Goal: Task Accomplishment & Management: Manage account settings

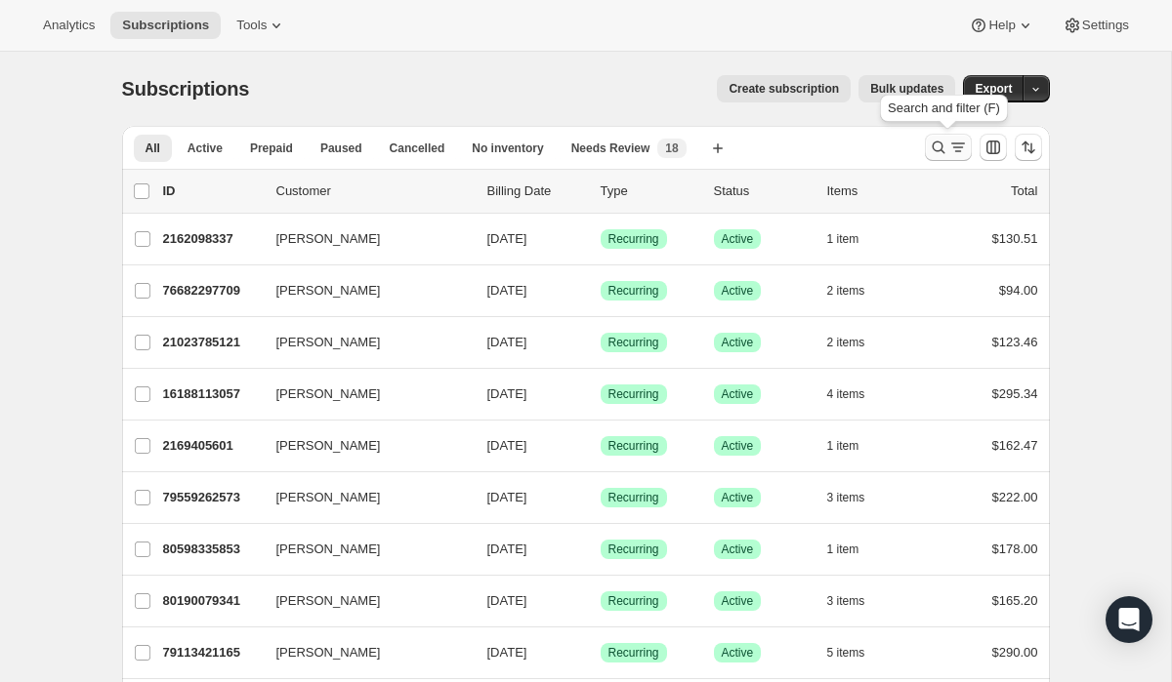
click at [945, 153] on icon "Search and filter results" at bounding box center [938, 148] width 20 height 20
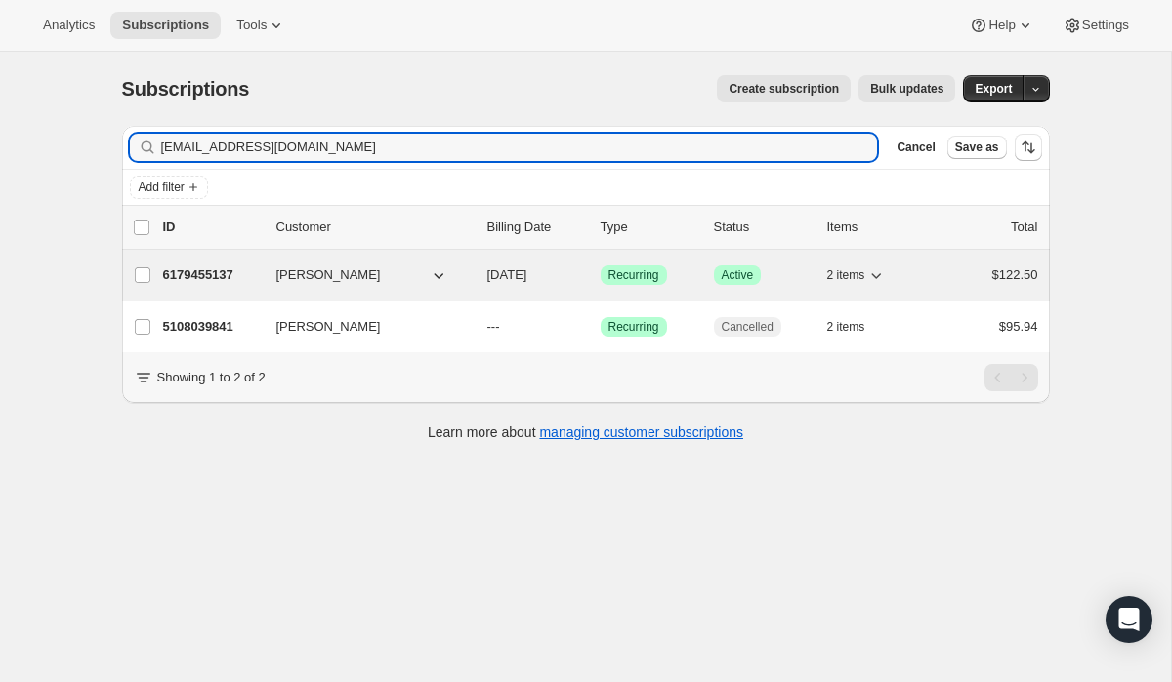
type input "[EMAIL_ADDRESS][DOMAIN_NAME]"
click at [631, 285] on div "6179455137 [PERSON_NAME] [DATE] Success Recurring Success Active 2 items $122.50" at bounding box center [600, 275] width 875 height 27
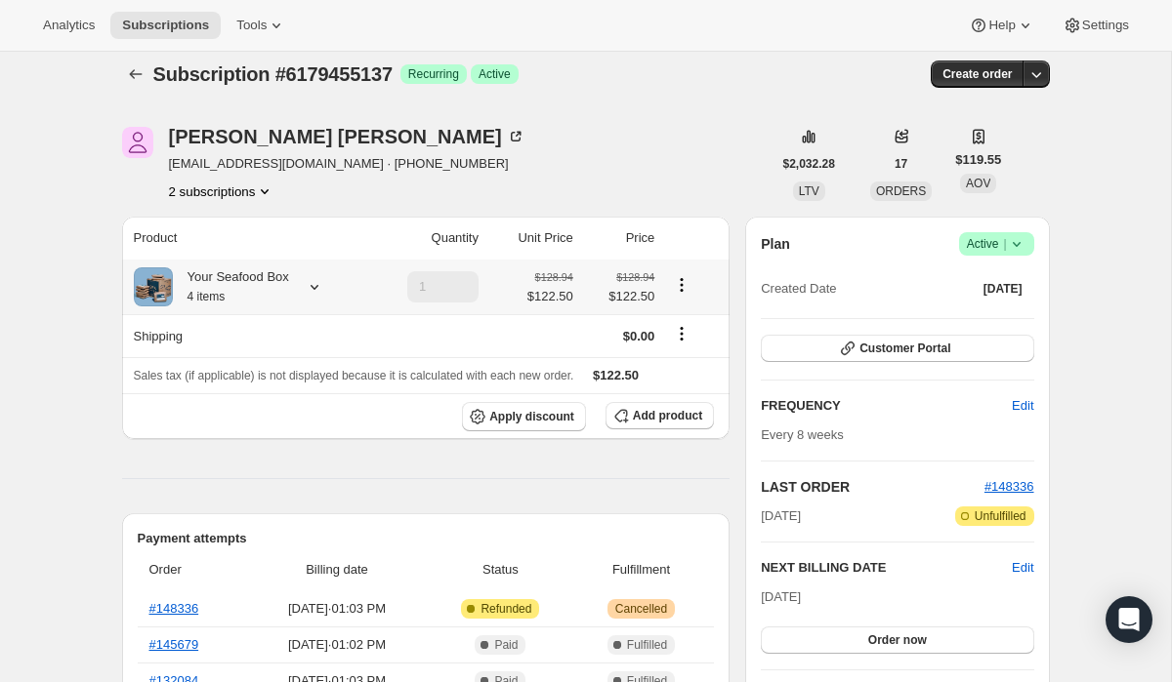
scroll to position [19, 0]
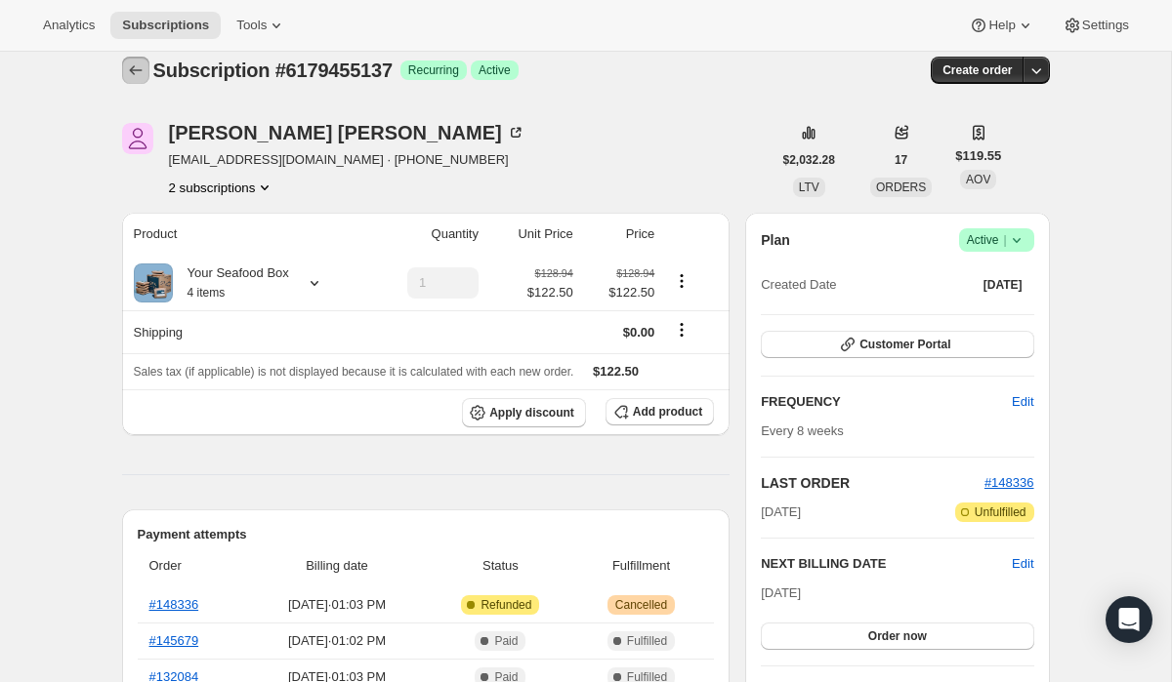
click at [144, 69] on icon "Subscriptions" at bounding box center [136, 71] width 20 height 20
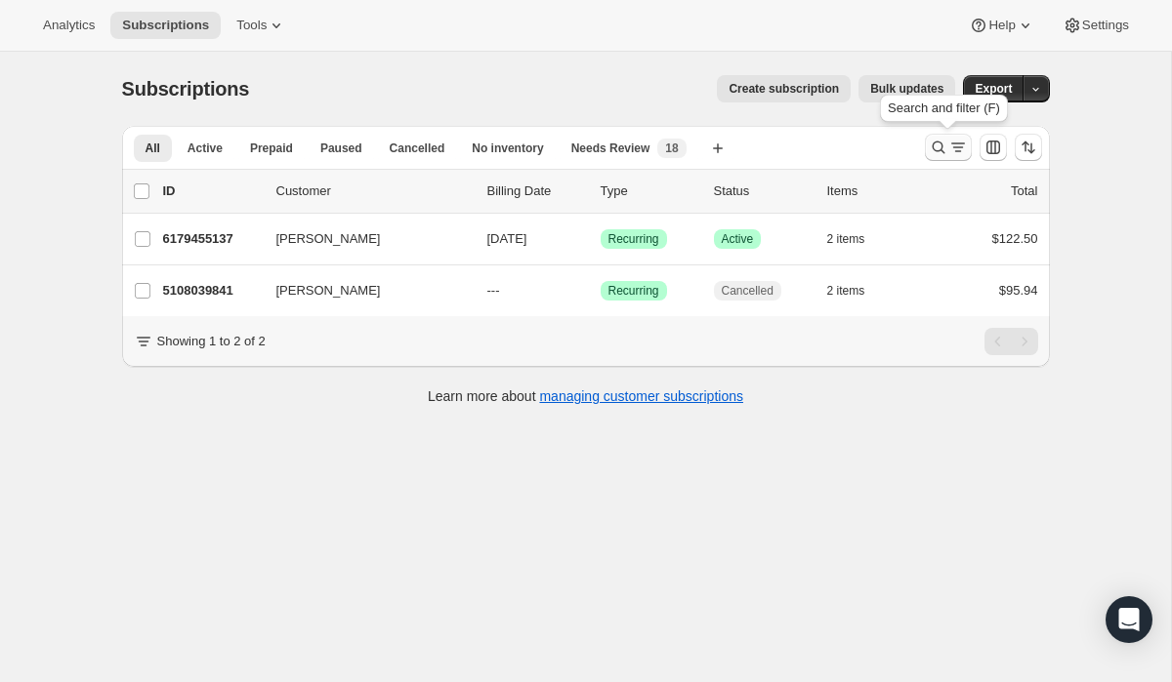
click at [945, 154] on icon "Search and filter results" at bounding box center [938, 148] width 20 height 20
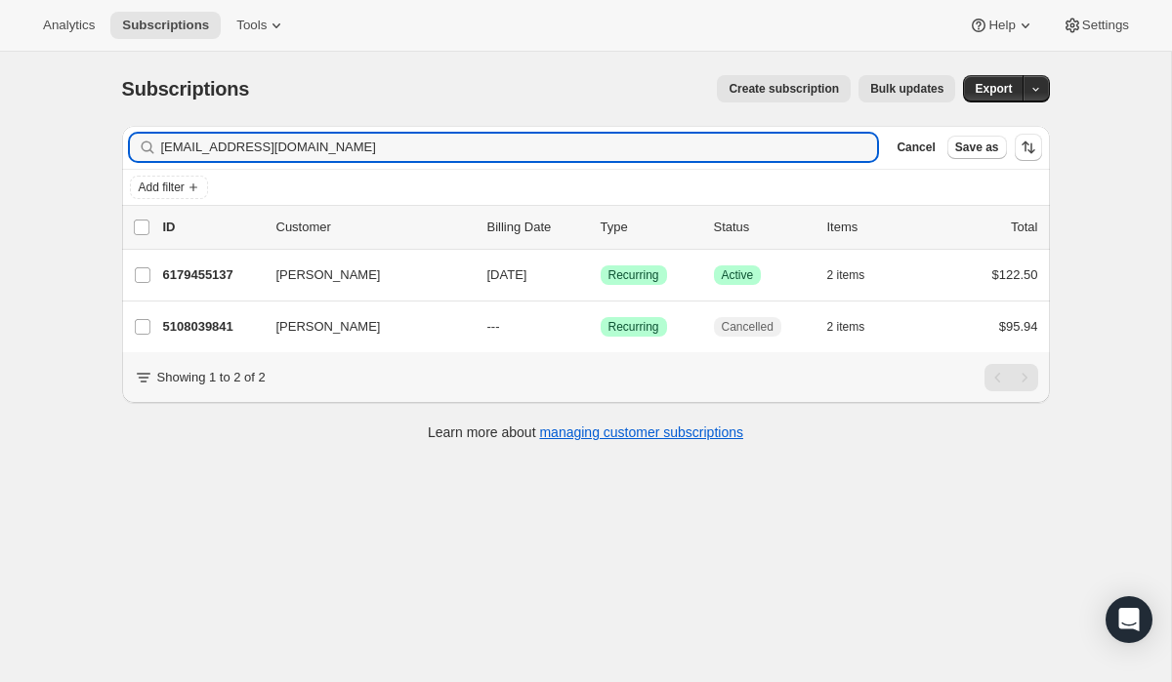
drag, startPoint x: 341, startPoint y: 153, endPoint x: 52, endPoint y: 73, distance: 299.9
click at [52, 73] on div "Subscriptions. This page is ready Subscriptions Create subscription Bulk update…" at bounding box center [585, 393] width 1171 height 682
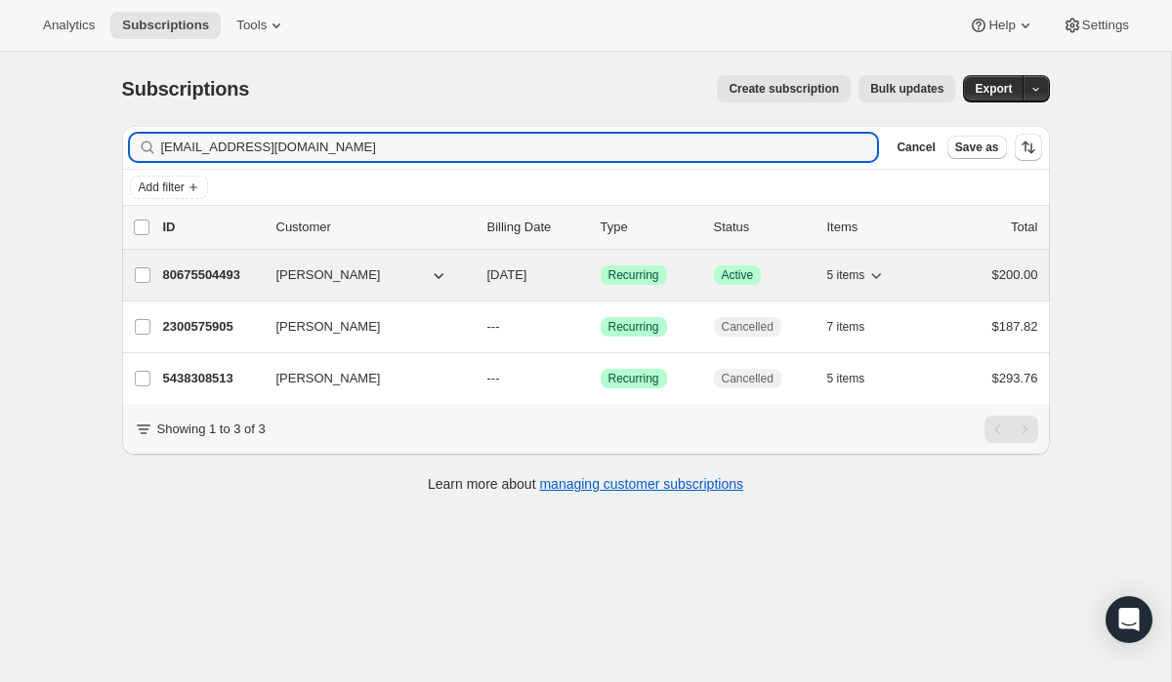
type input "[EMAIL_ADDRESS][DOMAIN_NAME]"
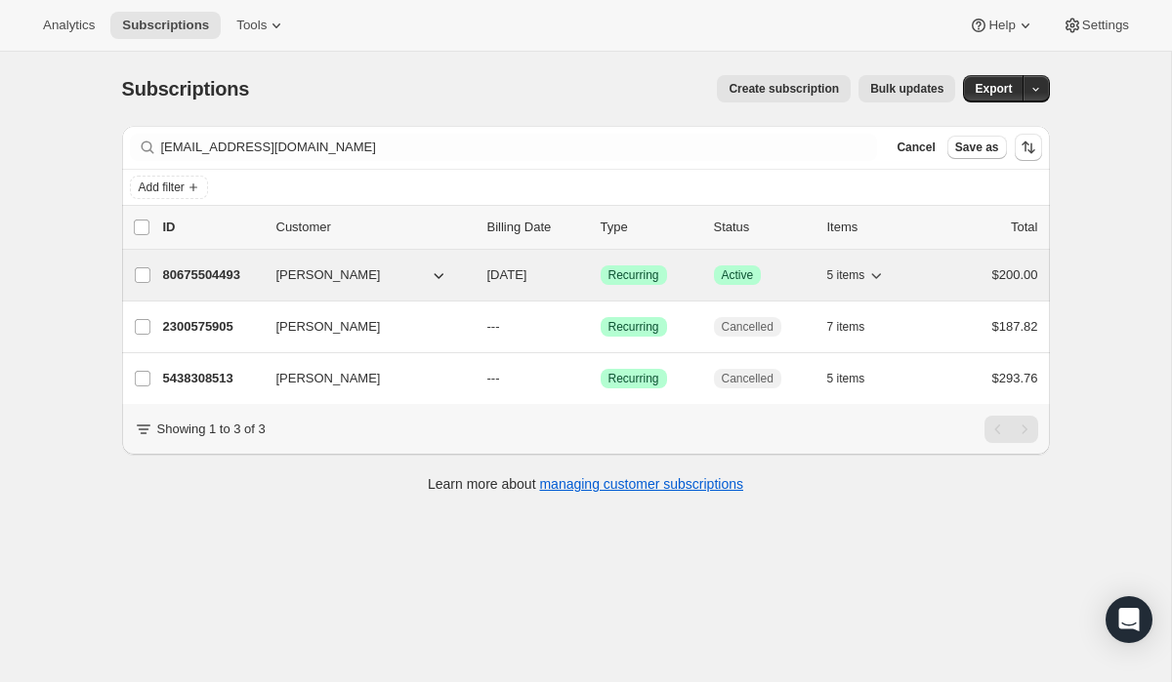
click at [632, 269] on span "Recurring" at bounding box center [633, 276] width 51 height 16
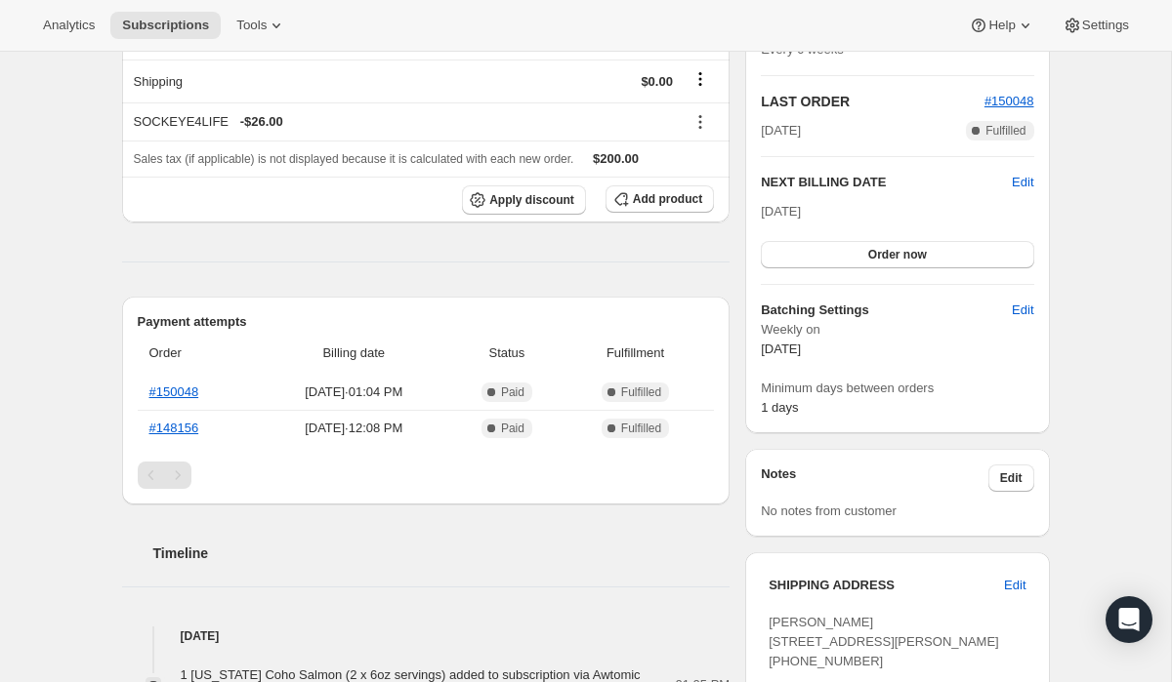
scroll to position [276, 0]
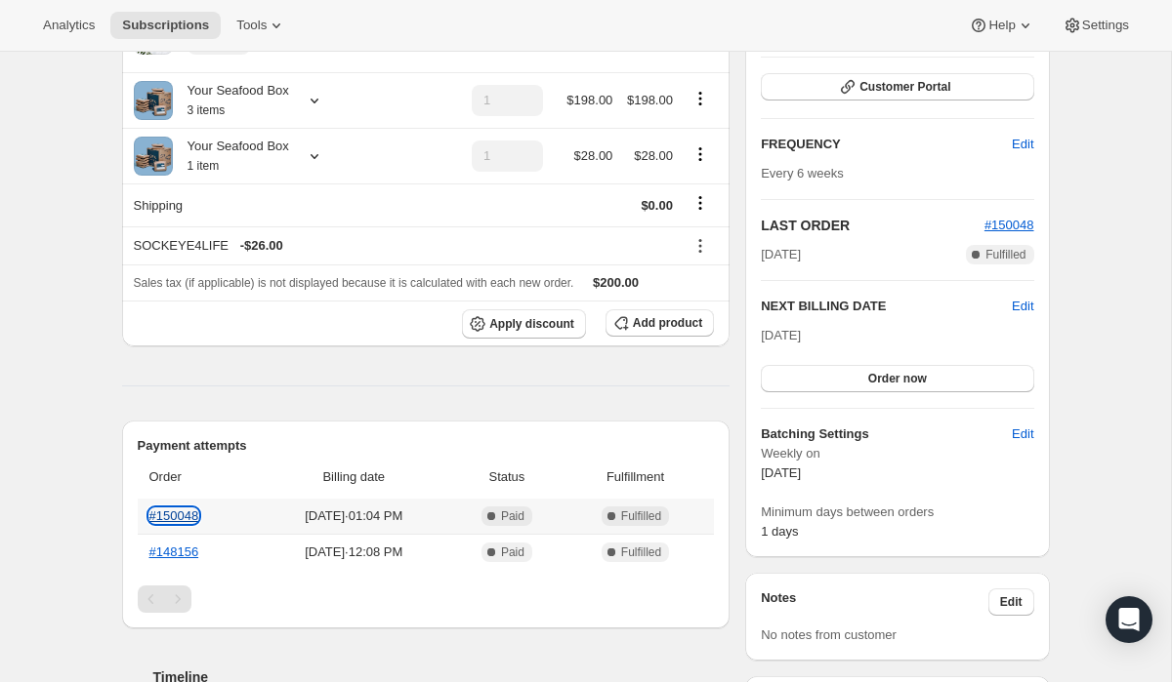
click at [181, 515] on link "#150048" at bounding box center [174, 516] width 50 height 15
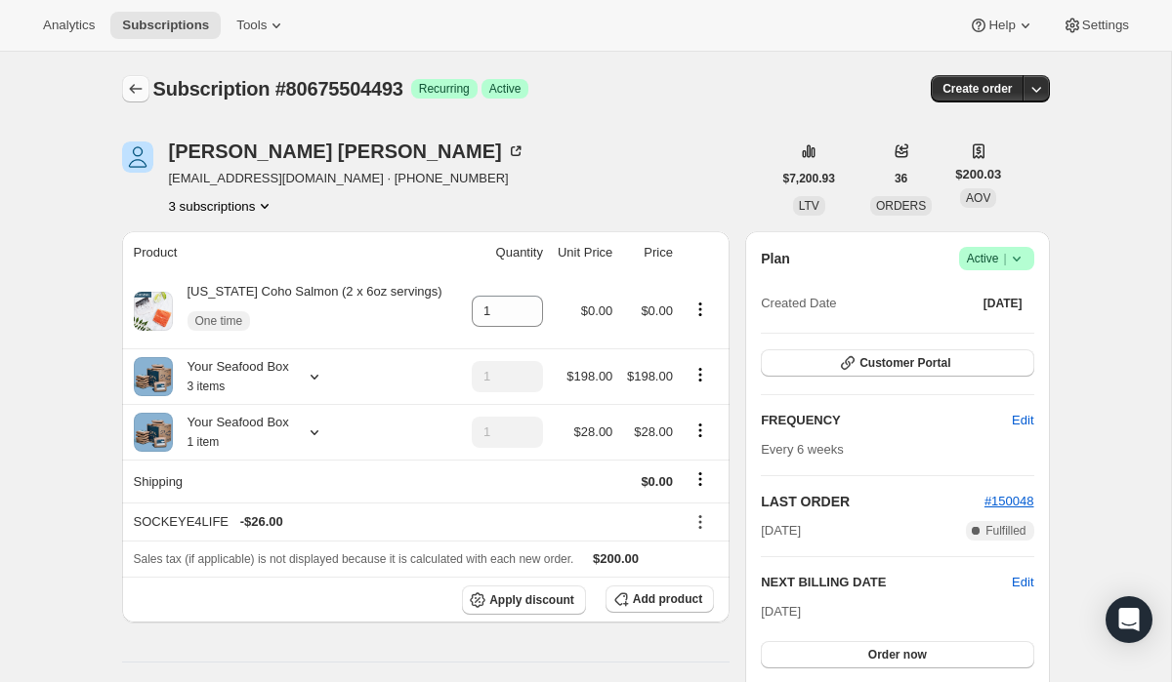
click at [131, 89] on icon "Subscriptions" at bounding box center [135, 89] width 13 height 10
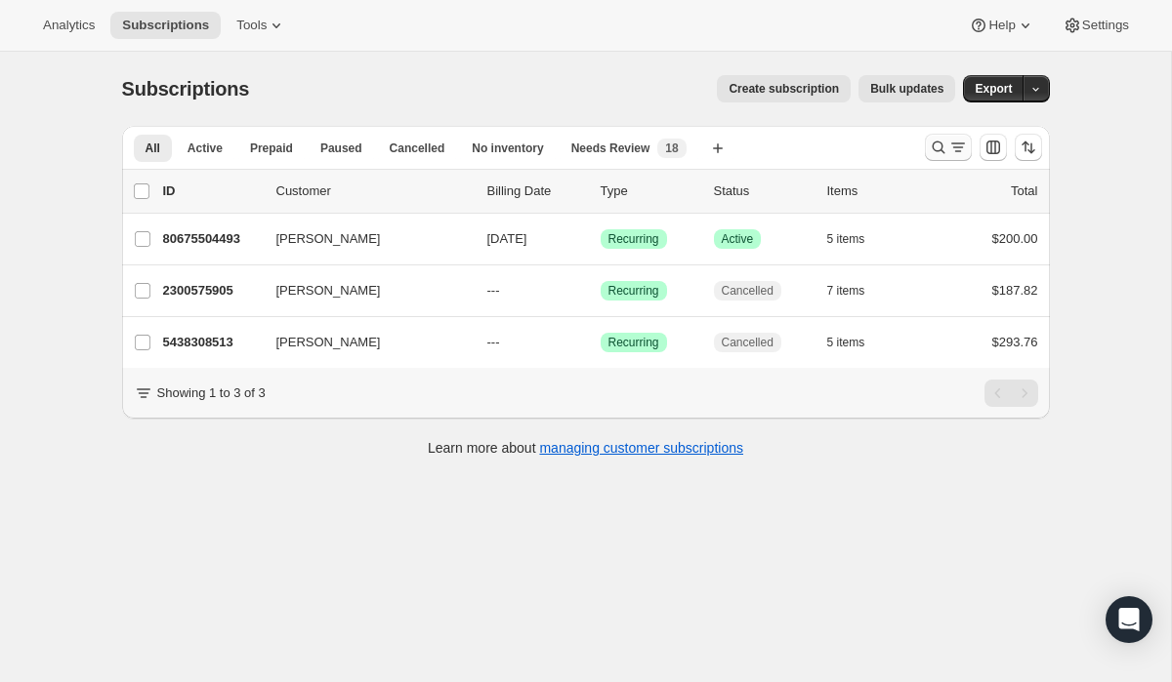
click at [953, 144] on icon "Search and filter results" at bounding box center [958, 148] width 20 height 20
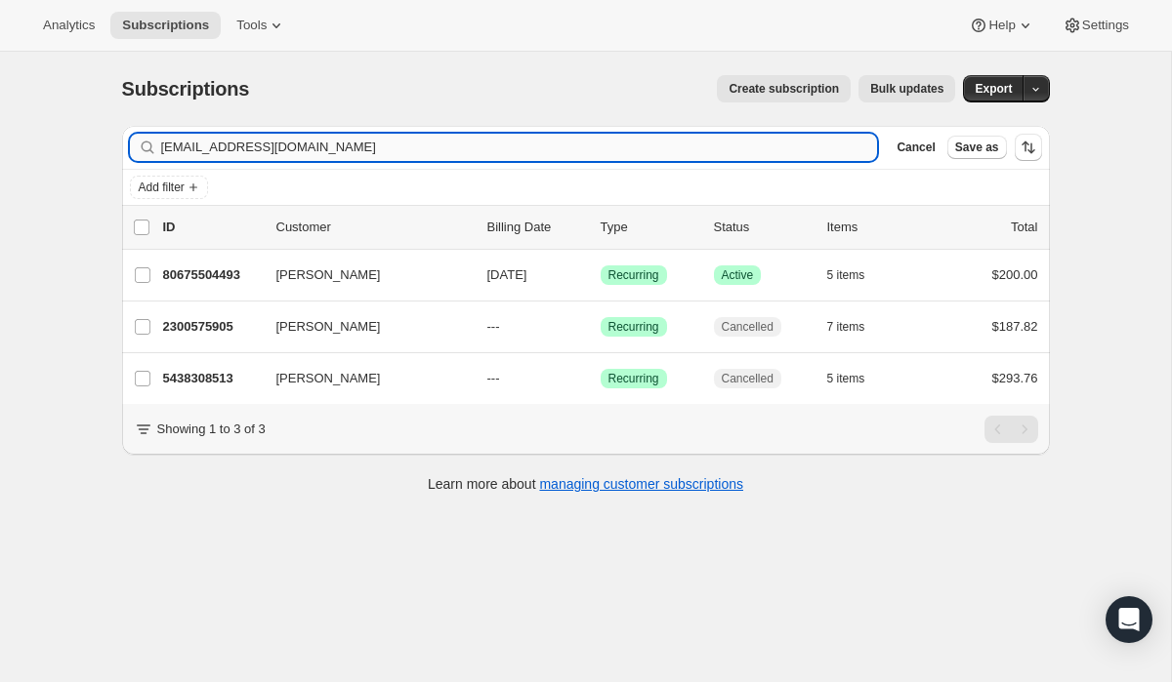
click at [391, 138] on input "[EMAIL_ADDRESS][DOMAIN_NAME]" at bounding box center [519, 147] width 717 height 27
drag, startPoint x: 390, startPoint y: 142, endPoint x: 70, endPoint y: 119, distance: 320.0
click at [70, 119] on div "Subscriptions. This page is ready Subscriptions Create subscription Bulk update…" at bounding box center [585, 393] width 1171 height 682
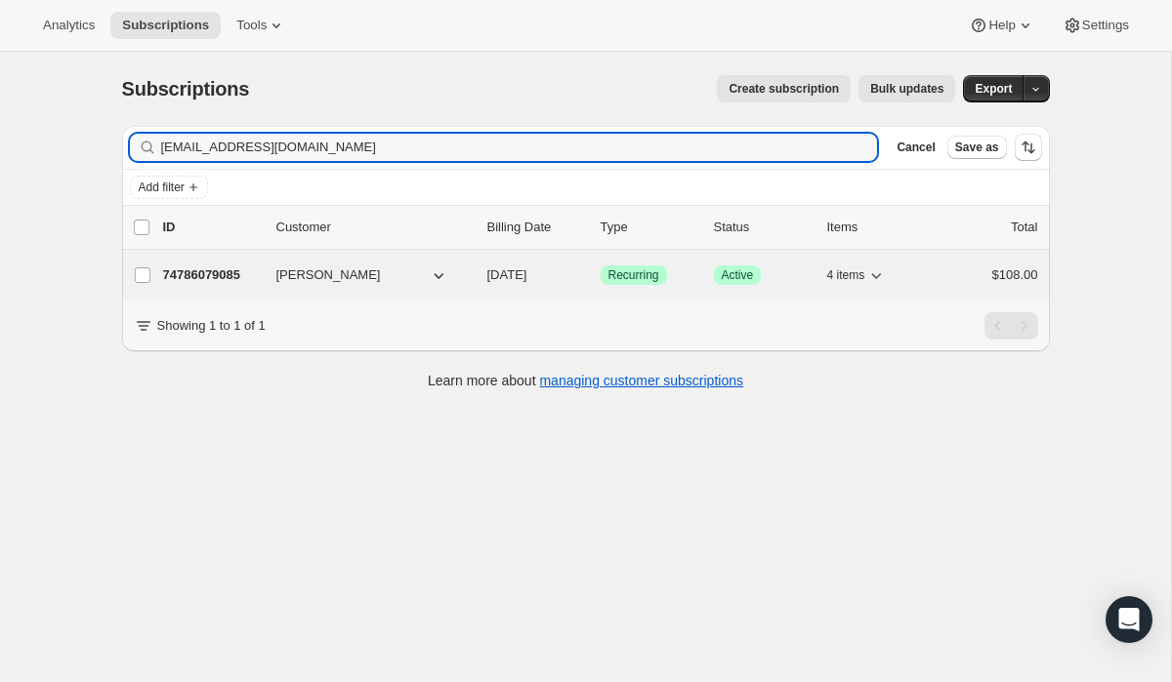
type input "[EMAIL_ADDRESS][DOMAIN_NAME]"
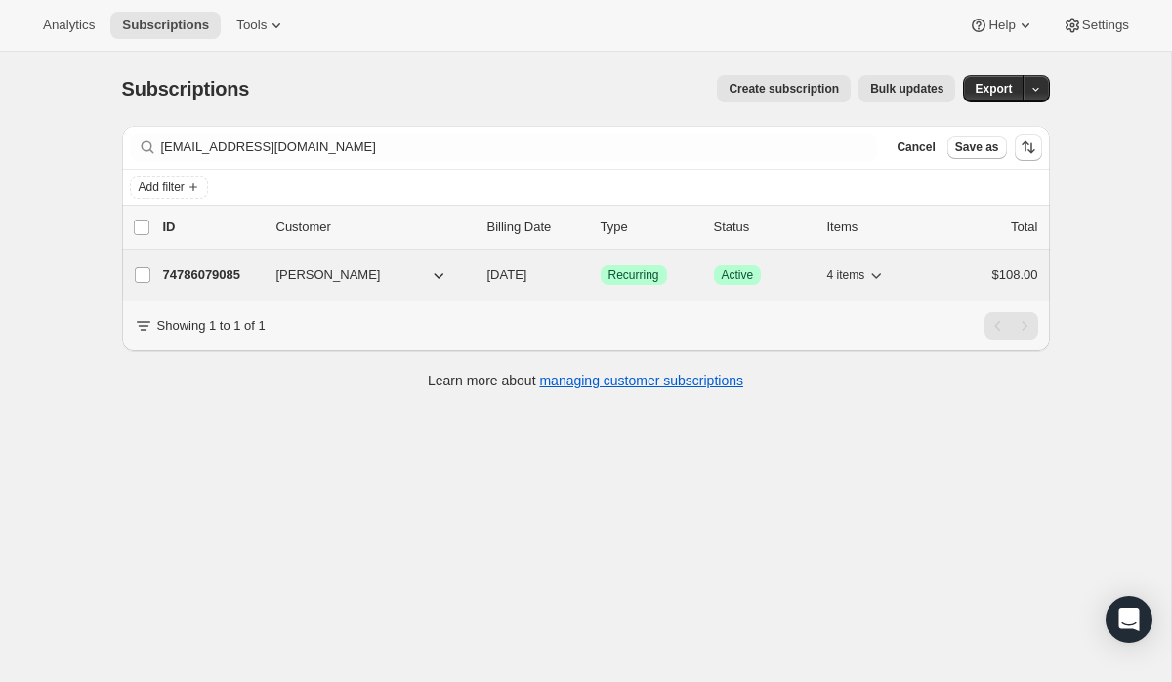
click at [623, 262] on div "74786079085 [PERSON_NAME] [DATE] Success Recurring Success Active 4 items $108.…" at bounding box center [600, 275] width 875 height 27
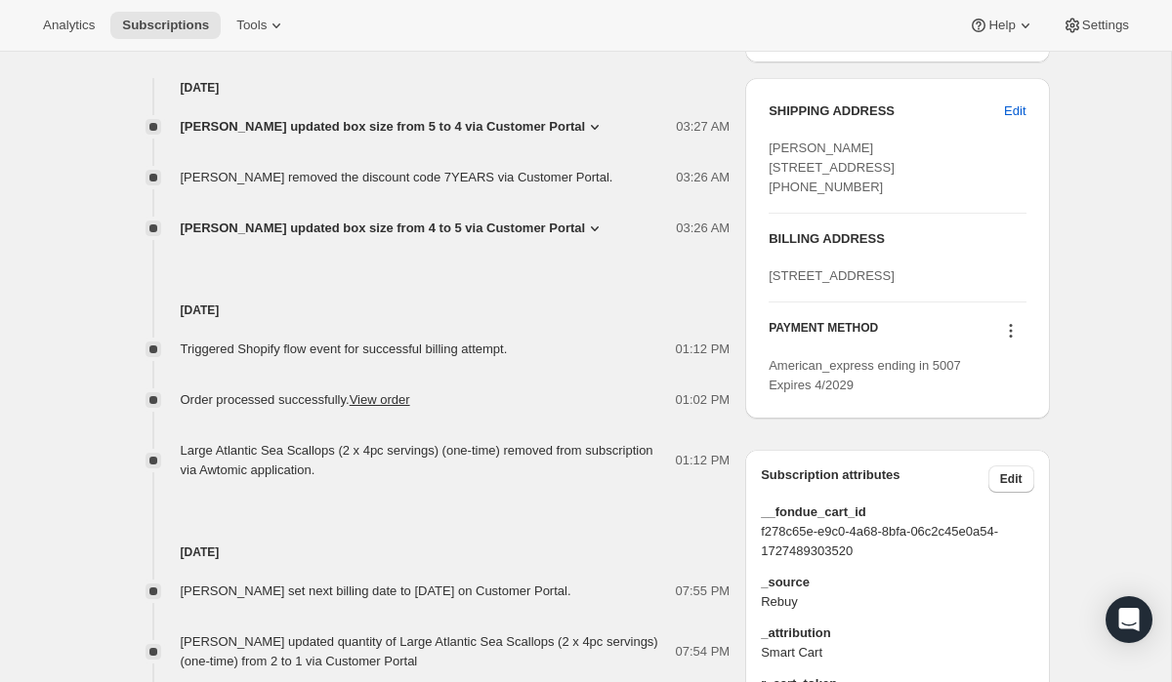
scroll to position [228, 0]
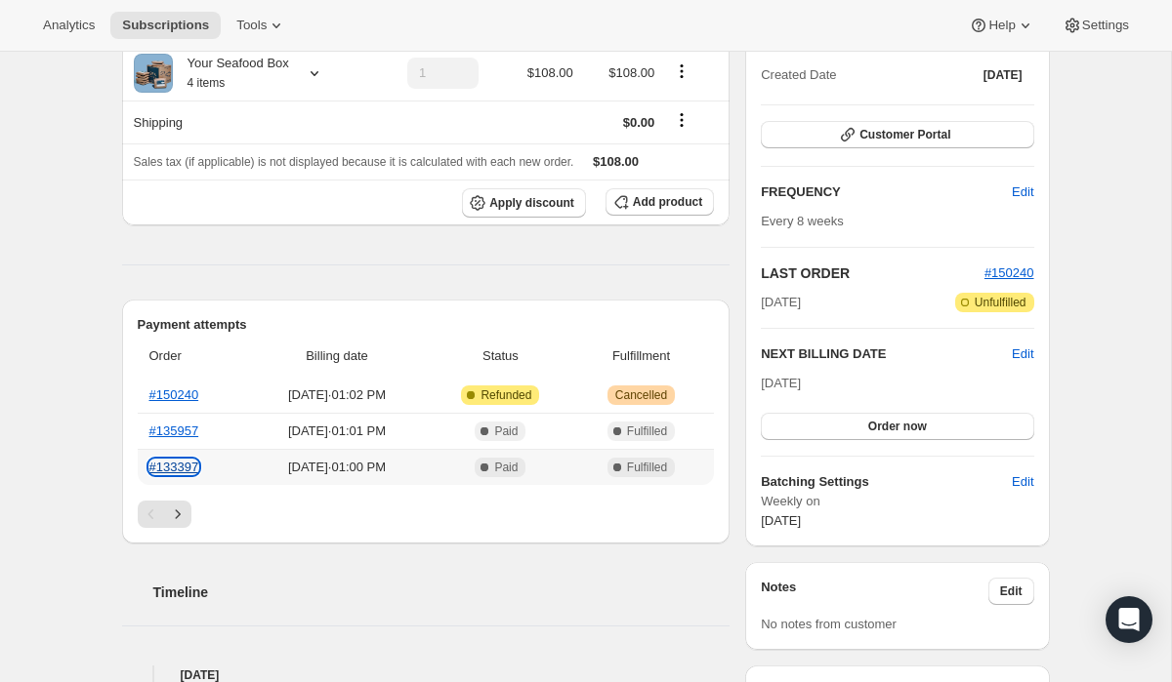
click at [190, 473] on link "#133397" at bounding box center [174, 467] width 50 height 15
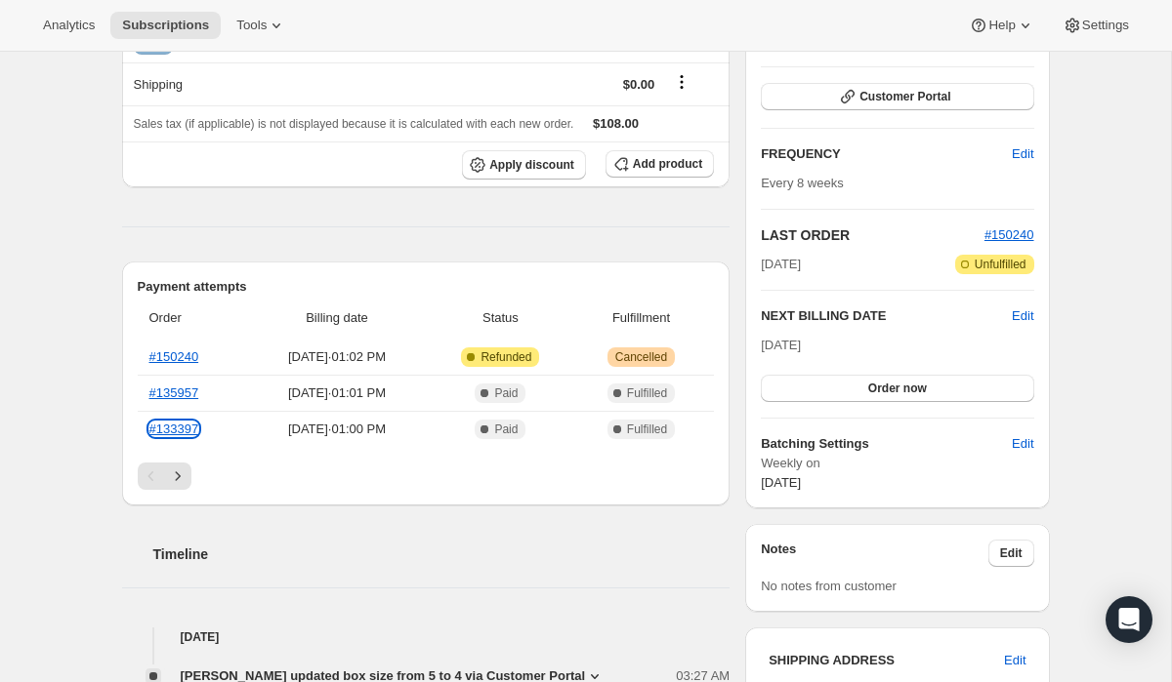
scroll to position [0, 0]
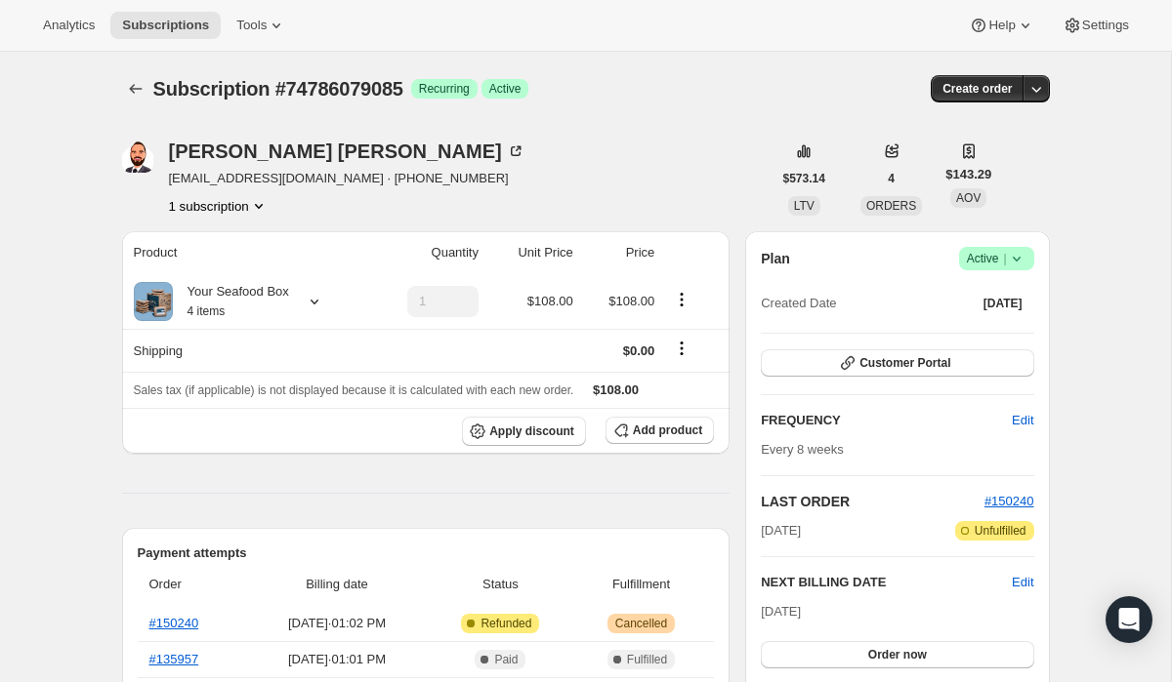
click at [1013, 259] on icon at bounding box center [1015, 259] width 8 height 5
click at [1002, 333] on span "Cancel subscription" at bounding box center [988, 330] width 110 height 15
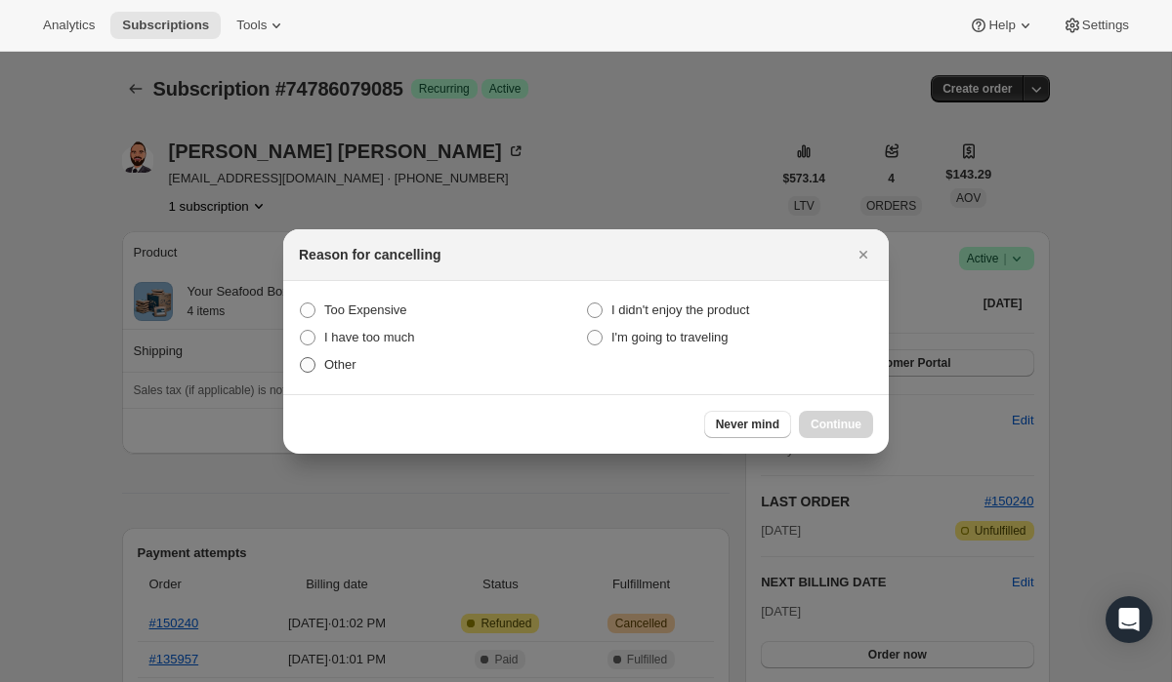
click at [358, 369] on label "Other" at bounding box center [442, 364] width 287 height 27
click at [301, 358] on input "Other" at bounding box center [300, 357] width 1 height 1
radio input "true"
click at [870, 420] on button "Continue" at bounding box center [836, 424] width 74 height 27
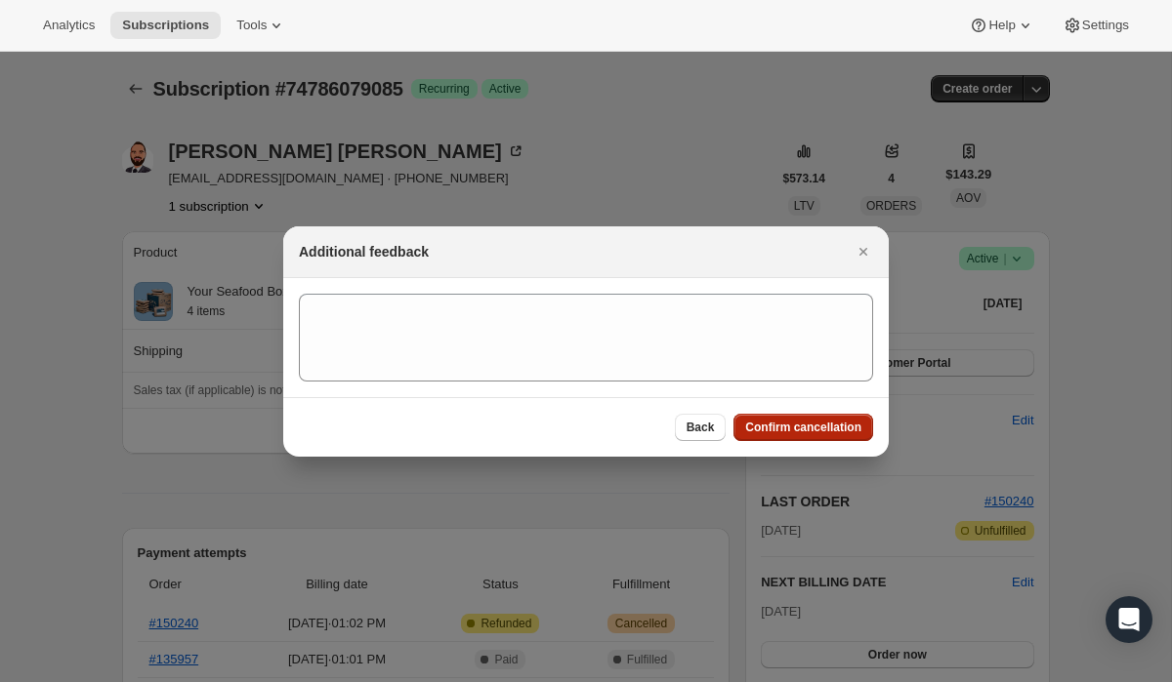
click at [860, 424] on span "Confirm cancellation" at bounding box center [803, 428] width 116 height 16
